Goal: Navigation & Orientation: Find specific page/section

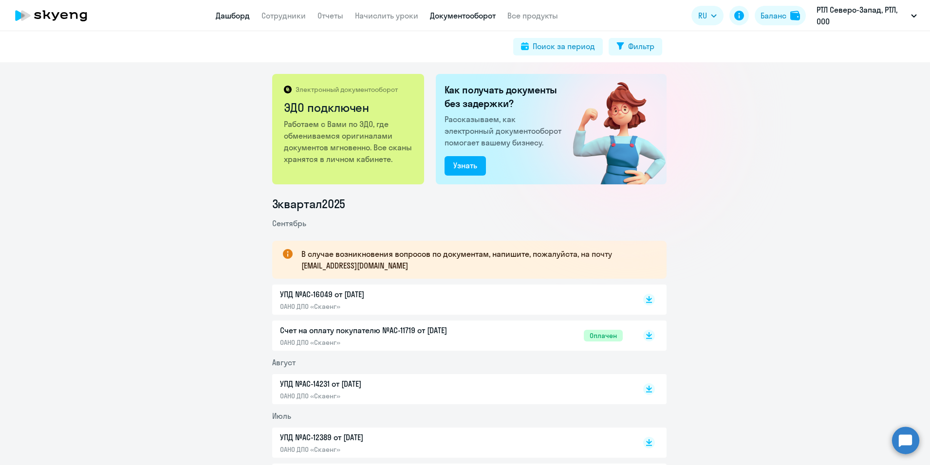
click at [230, 14] on link "Дашборд" at bounding box center [233, 16] width 34 height 10
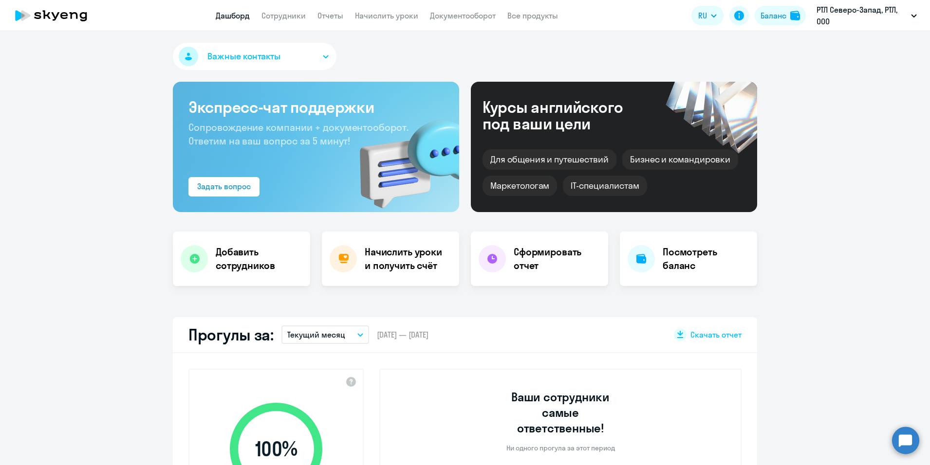
select select "30"
click at [863, 96] on li "Предоплата Проект, РТЛ, ООО" at bounding box center [860, 94] width 121 height 24
select select "30"
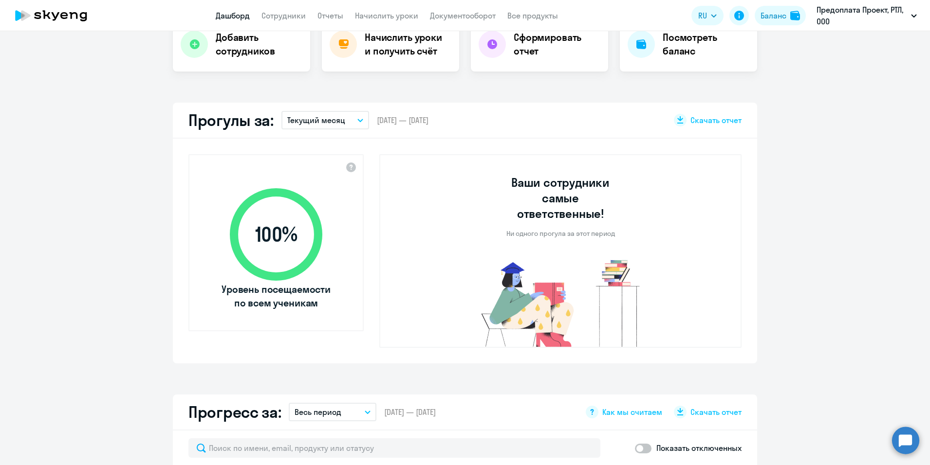
scroll to position [195, 0]
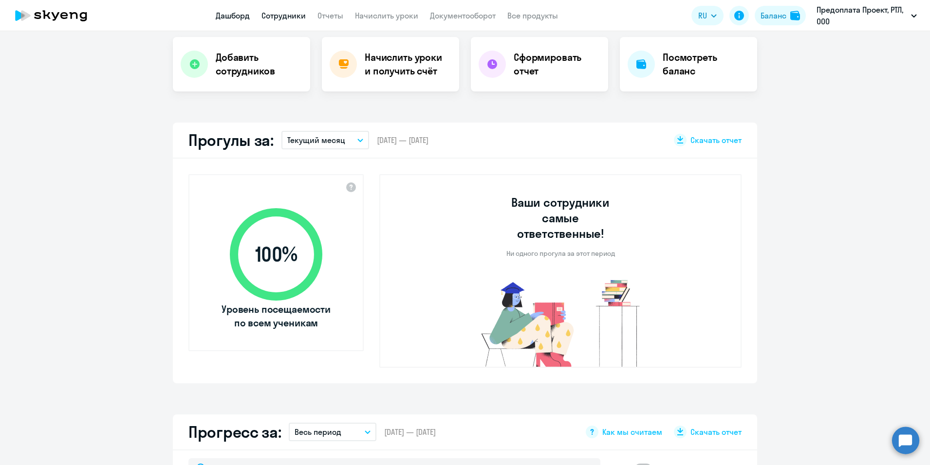
click at [271, 14] on link "Сотрудники" at bounding box center [283, 16] width 44 height 10
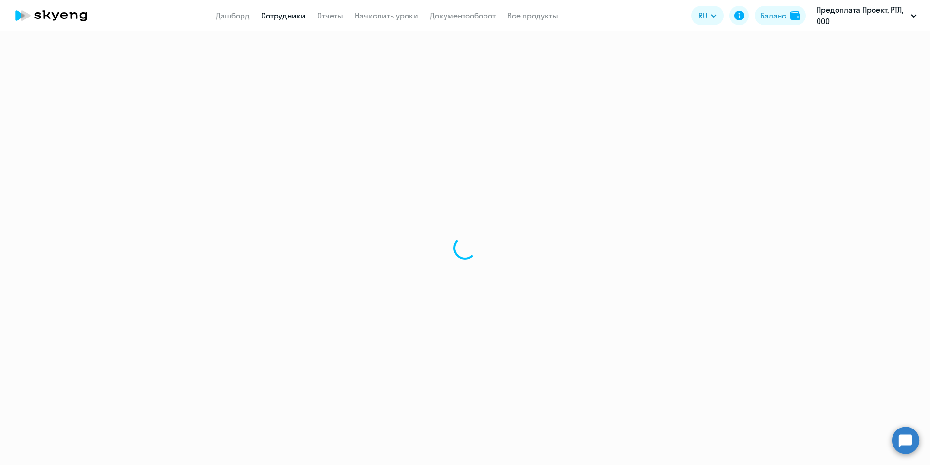
select select "30"
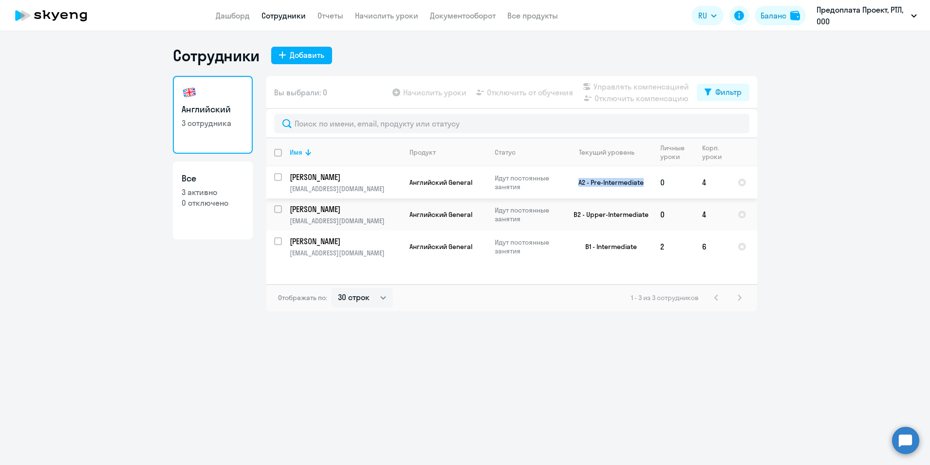
drag, startPoint x: 646, startPoint y: 181, endPoint x: 574, endPoint y: 185, distance: 71.6
click at [574, 185] on td "A2 - Pre-Intermediate" at bounding box center [607, 182] width 91 height 32
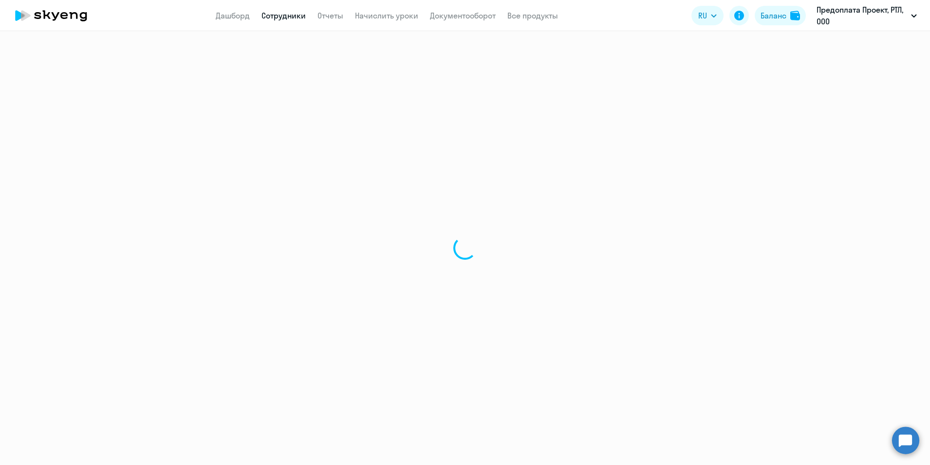
select select "english"
select select "30"
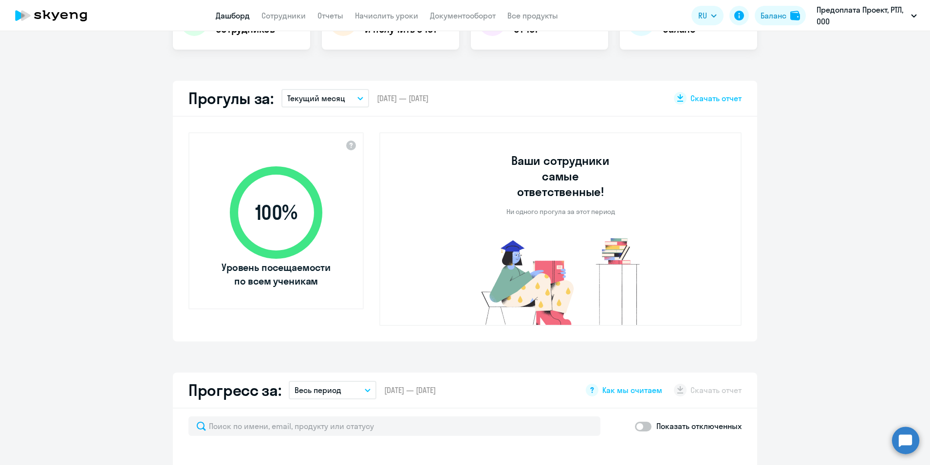
select select "30"
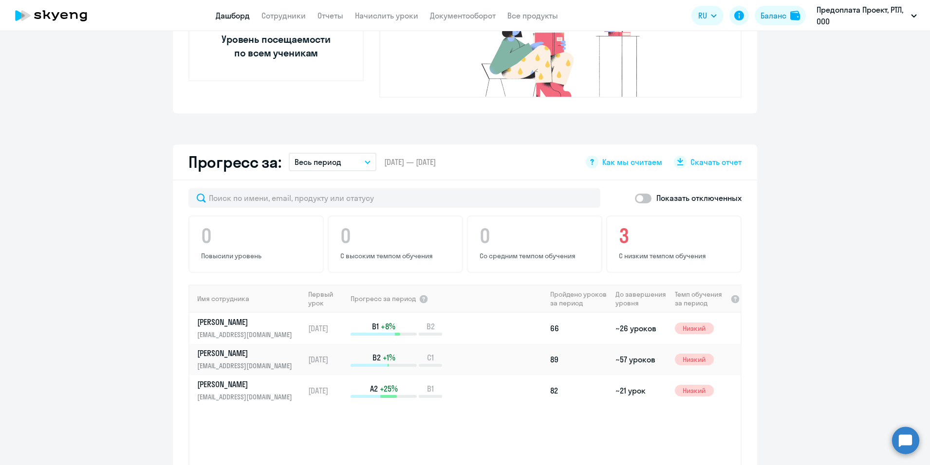
scroll to position [487, 0]
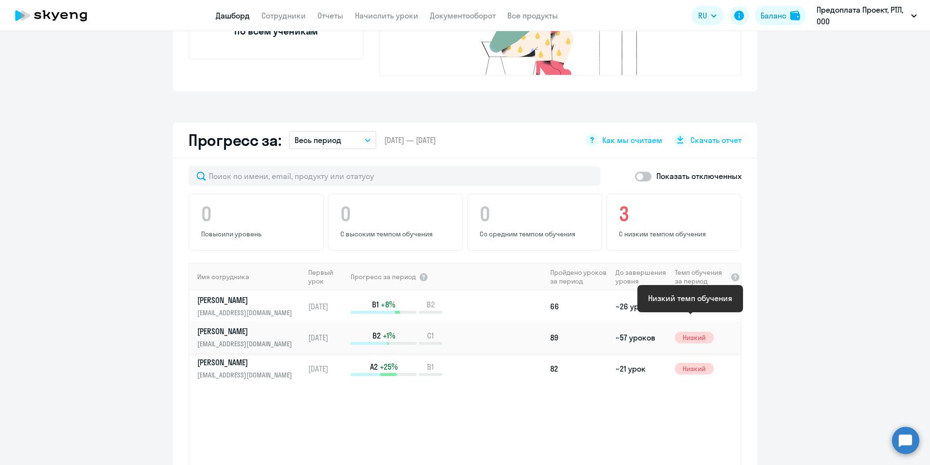
click at [693, 332] on span "Низкий" at bounding box center [694, 338] width 39 height 12
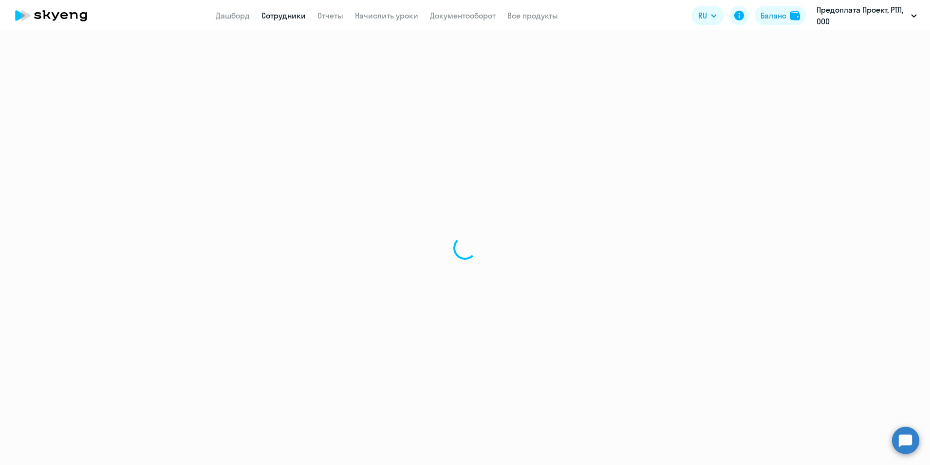
select select "english"
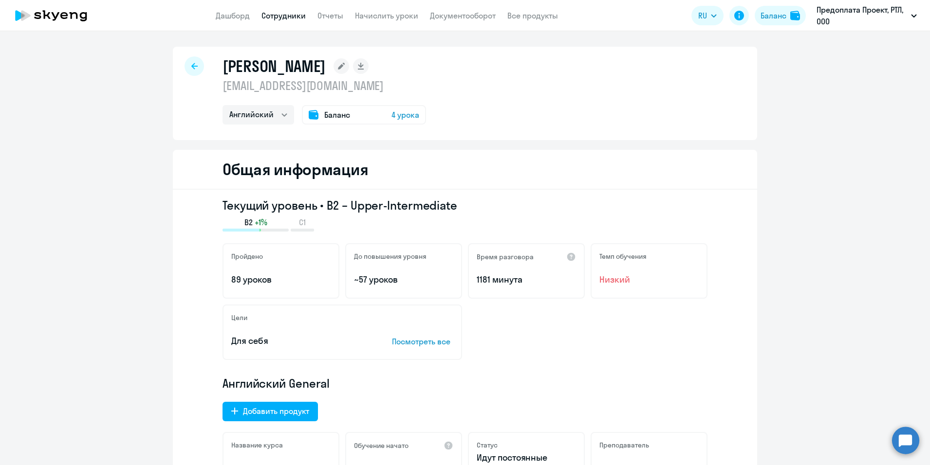
click at [403, 345] on p "Посмотреть все" at bounding box center [422, 342] width 61 height 12
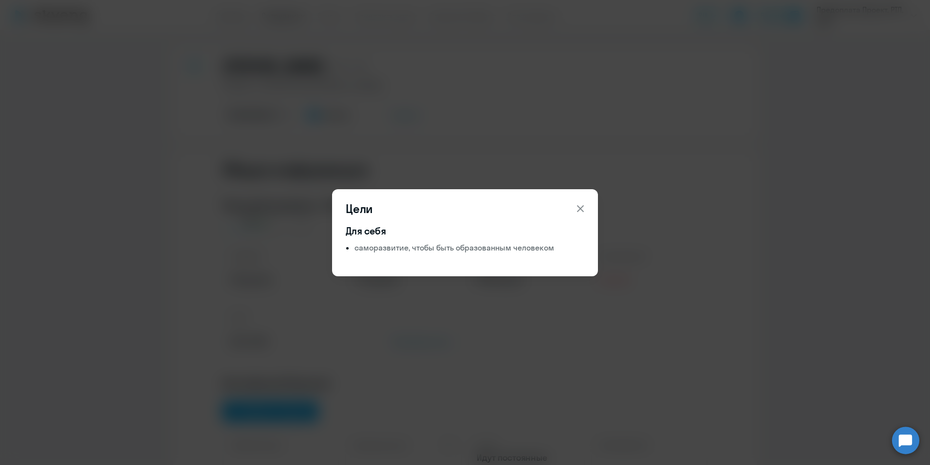
click at [578, 209] on icon at bounding box center [580, 209] width 12 height 12
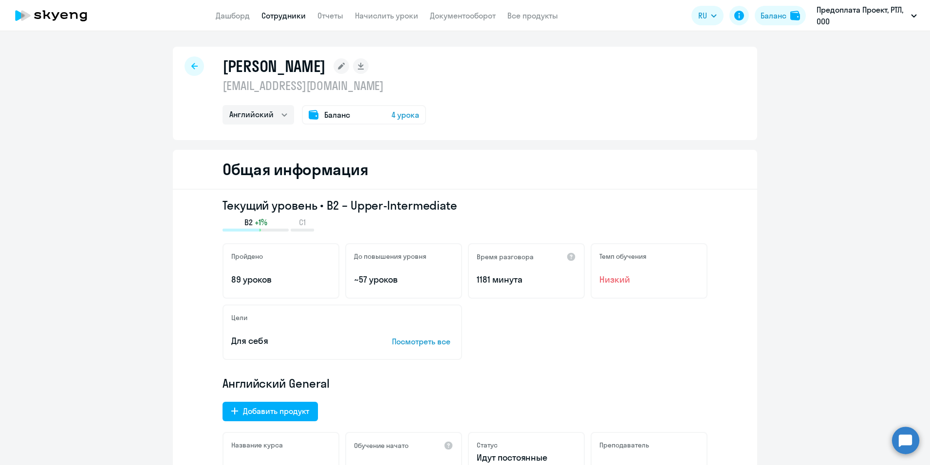
click at [324, 117] on span "Баланс" at bounding box center [337, 115] width 26 height 12
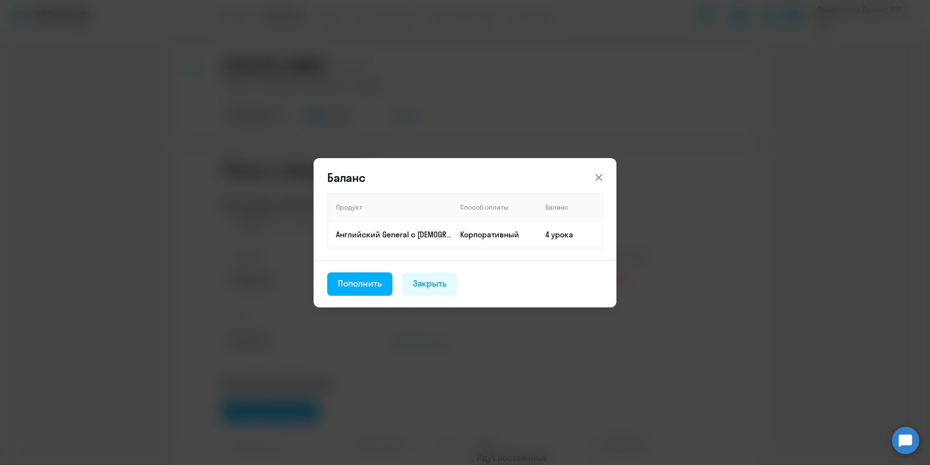
click at [601, 179] on icon at bounding box center [599, 178] width 12 height 12
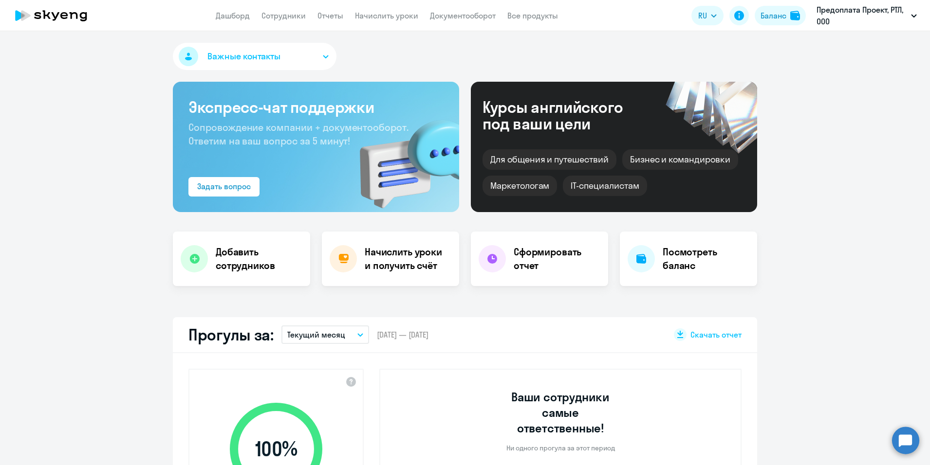
select select "30"
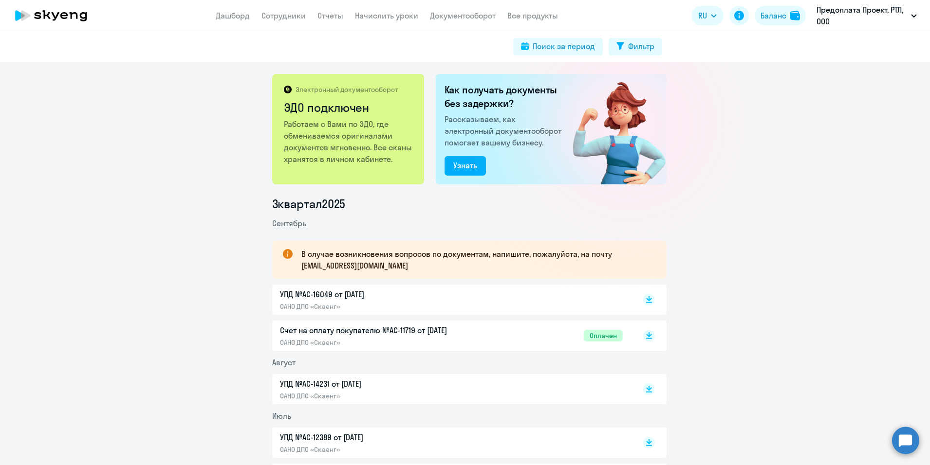
click at [157, 131] on div "Электронный документооборот ЭДО подключен Работаем с Вами по ЭДО, где обменивае…" at bounding box center [465, 263] width 930 height 403
click at [531, 17] on link "Все продукты" at bounding box center [532, 16] width 51 height 10
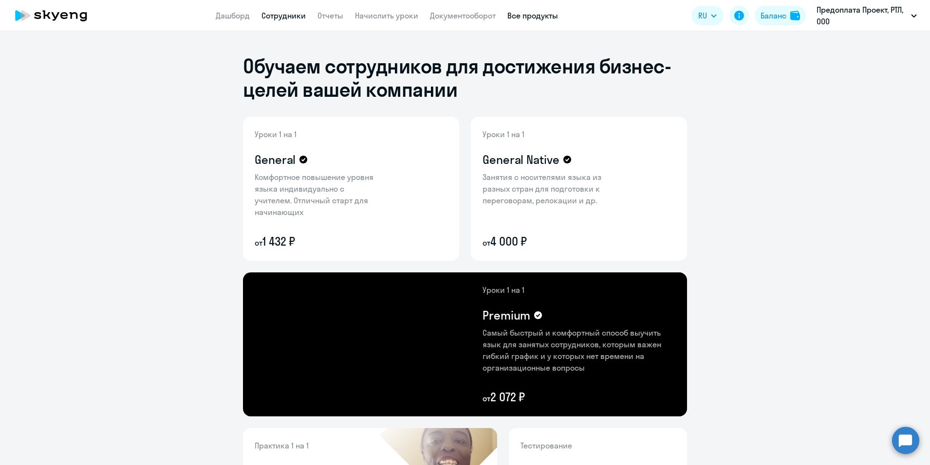
click at [296, 15] on link "Сотрудники" at bounding box center [283, 16] width 44 height 10
select select "30"
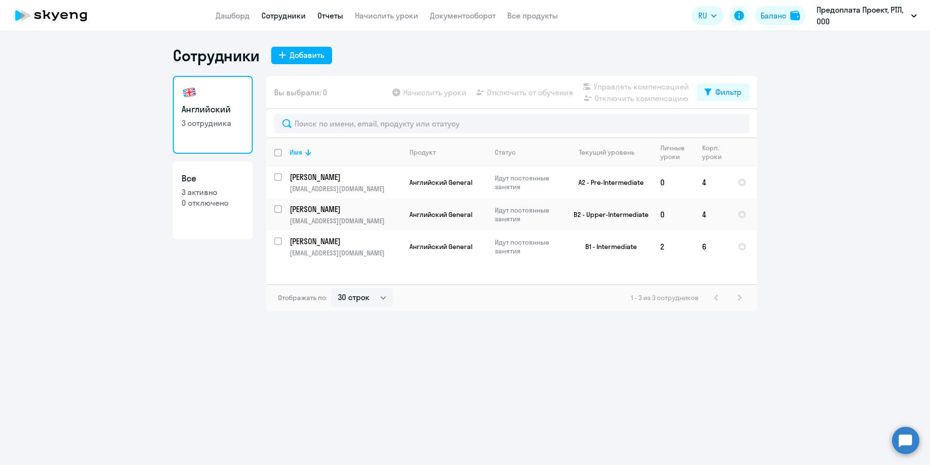
click at [327, 17] on link "Отчеты" at bounding box center [330, 16] width 26 height 10
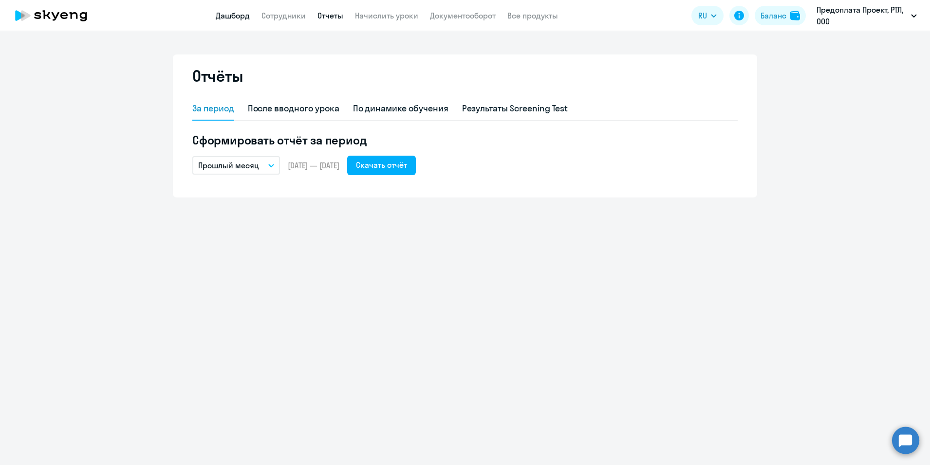
click at [234, 16] on link "Дашборд" at bounding box center [233, 16] width 34 height 10
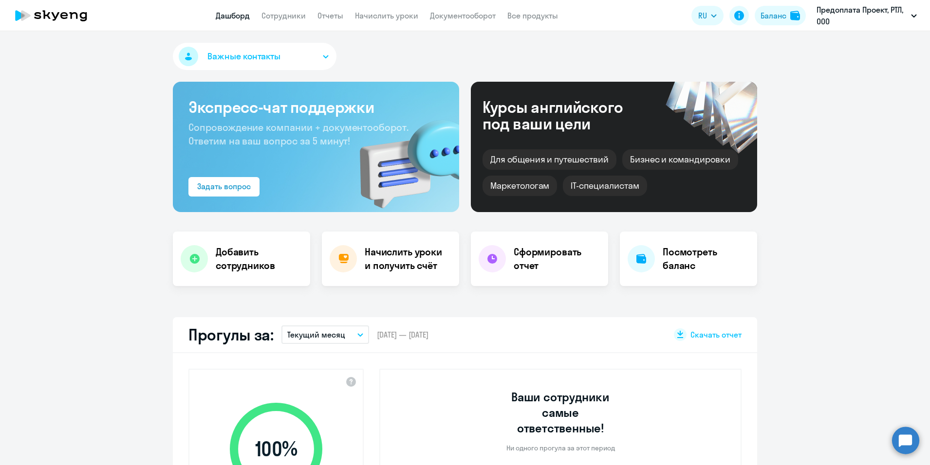
select select "30"
click at [31, 17] on icon at bounding box center [51, 15] width 86 height 24
click at [52, 17] on icon at bounding box center [51, 15] width 86 height 24
click at [17, 16] on icon at bounding box center [20, 15] width 10 height 11
